Goal: Communication & Community: Participate in discussion

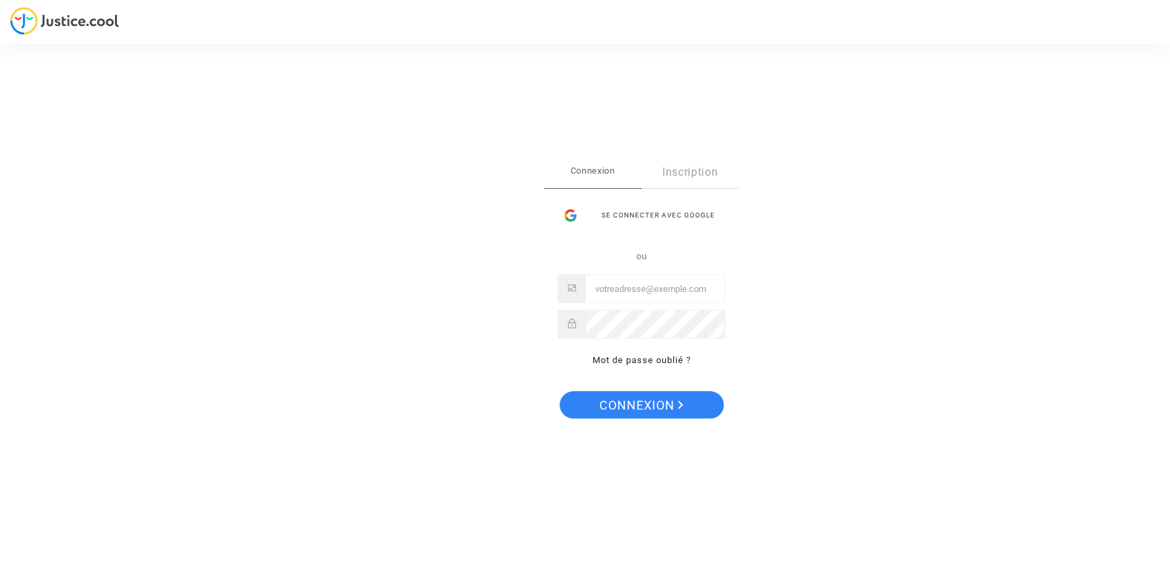
drag, startPoint x: 568, startPoint y: 238, endPoint x: 568, endPoint y: 230, distance: 8.2
click at [568, 238] on div at bounding box center [641, 243] width 168 height 10
click at [574, 212] on div at bounding box center [570, 215] width 26 height 27
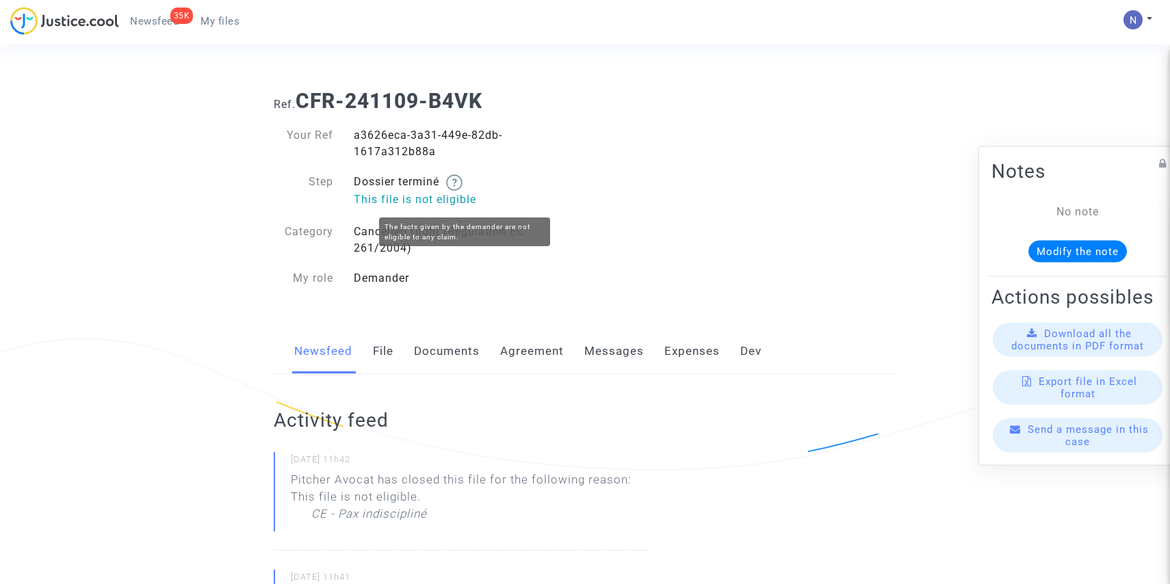
click at [445, 198] on p "This file is not eligible" at bounding box center [464, 199] width 221 height 17
click at [605, 348] on link "Messages" at bounding box center [614, 351] width 60 height 45
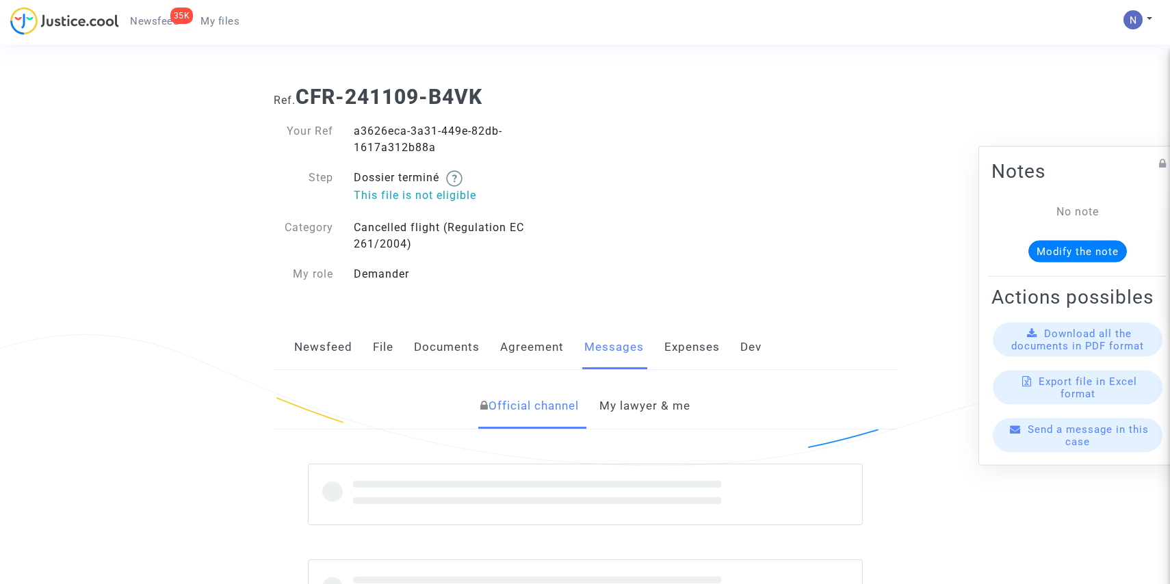
scroll to position [8, 0]
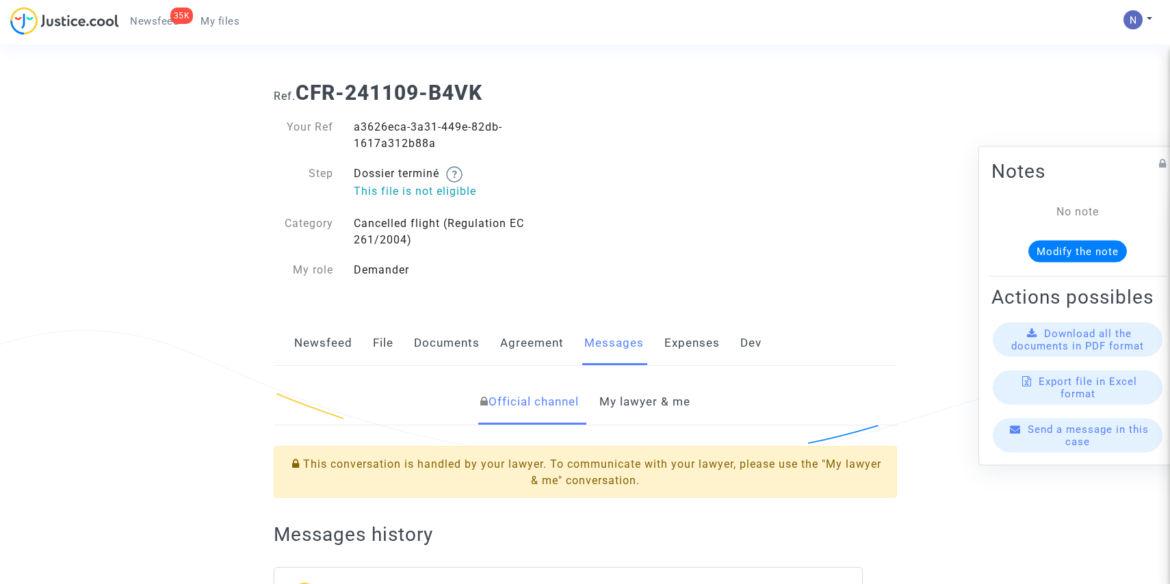
click at [614, 399] on link "My lawyer & me" at bounding box center [644, 402] width 91 height 45
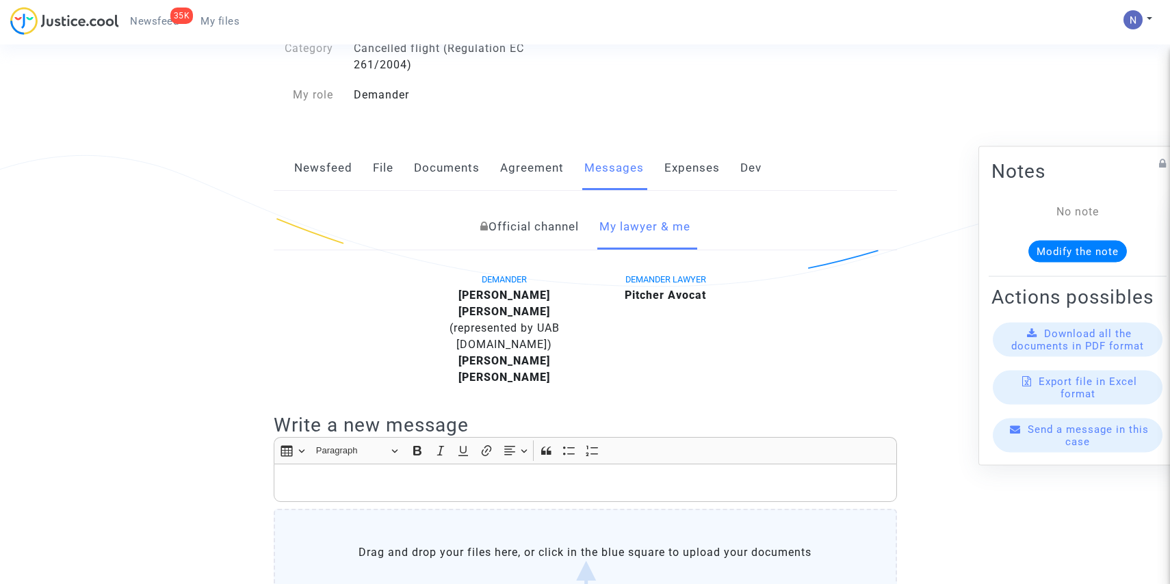
scroll to position [203, 0]
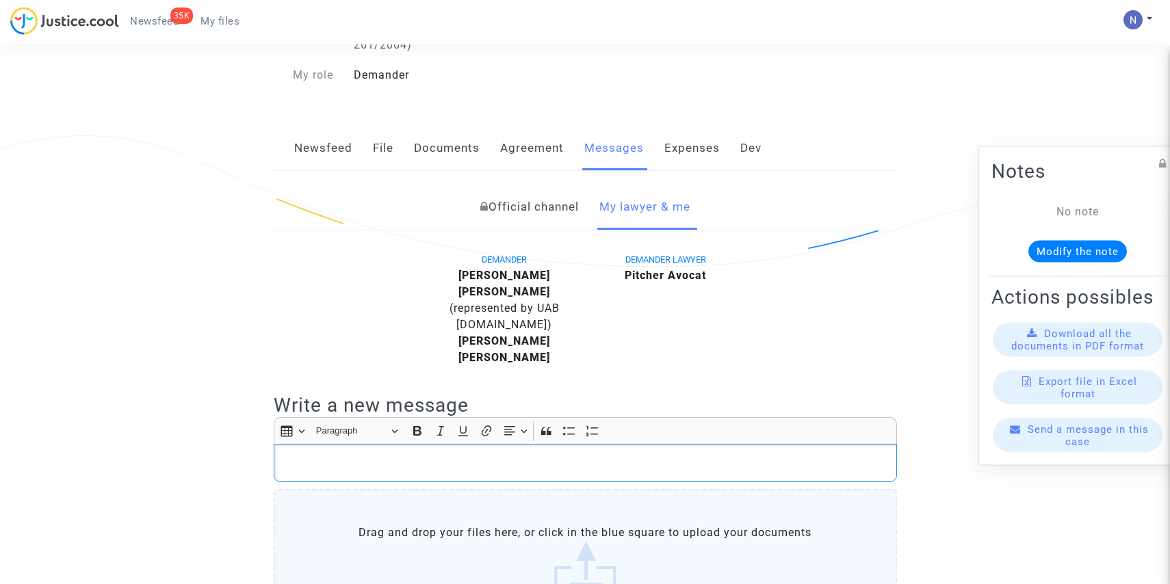
click at [408, 456] on div "Rich Text Editor, main" at bounding box center [585, 463] width 623 height 38
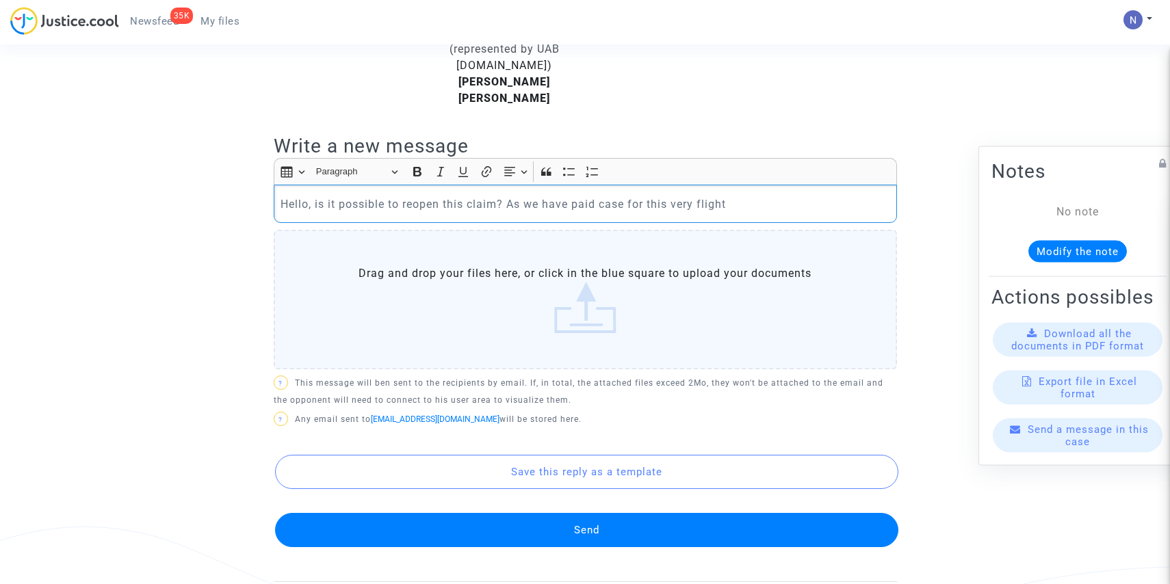
scroll to position [466, 0]
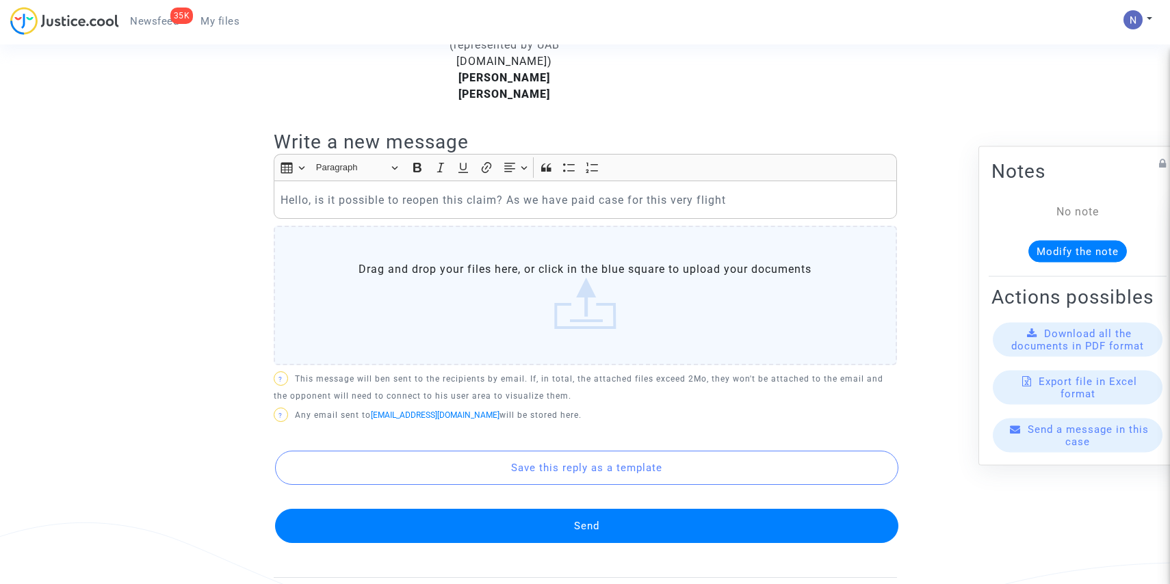
click at [505, 512] on button "Send" at bounding box center [586, 526] width 623 height 34
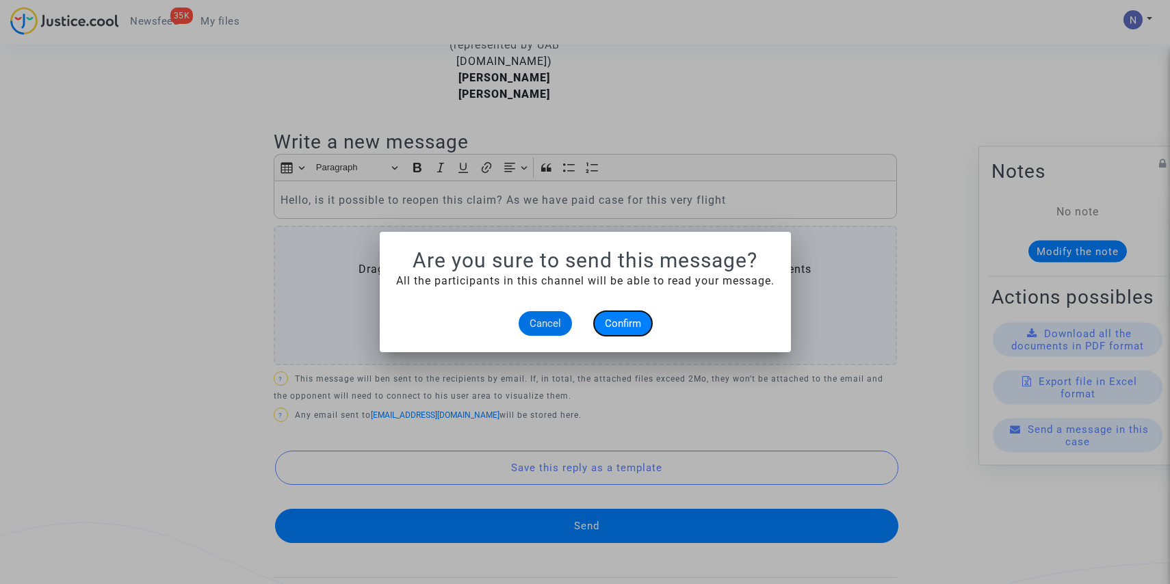
click at [629, 323] on span "Confirm" at bounding box center [623, 323] width 36 height 12
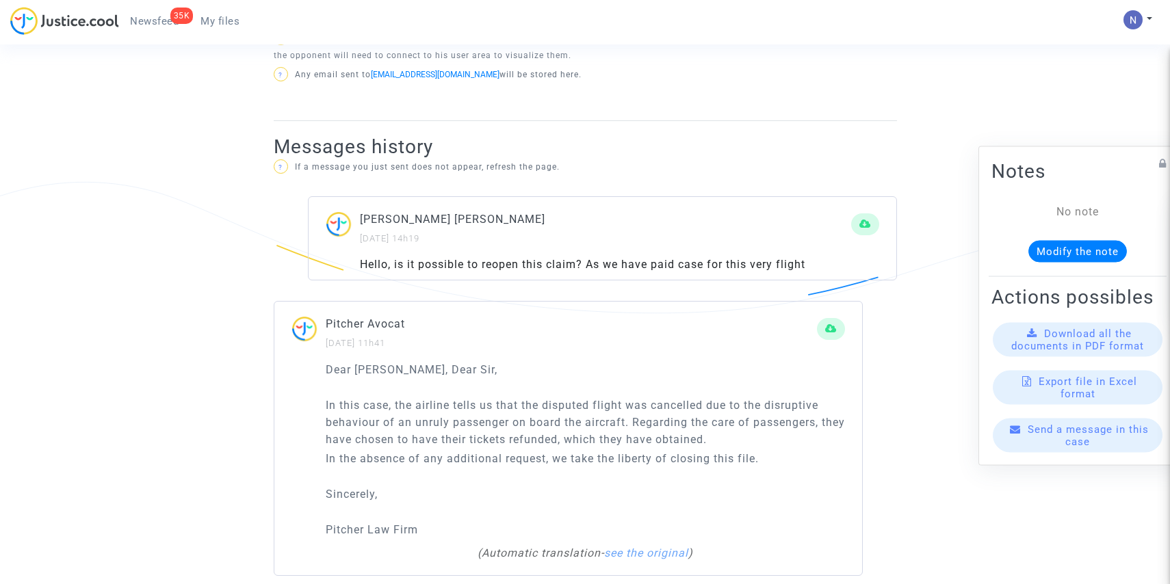
scroll to position [808, 0]
